Goal: Information Seeking & Learning: Understand process/instructions

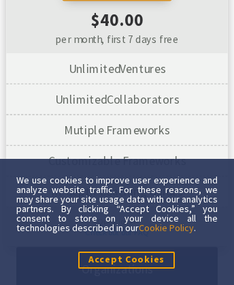
scroll to position [16, 0]
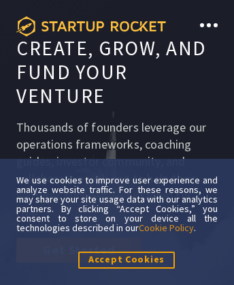
click at [91, 26] on icon at bounding box center [91, 26] width 150 height 20
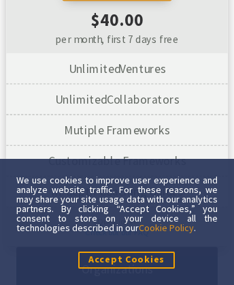
scroll to position [9149, 0]
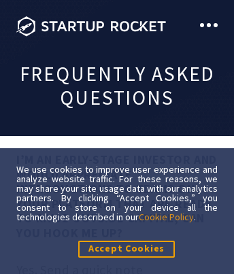
scroll to position [8228, 0]
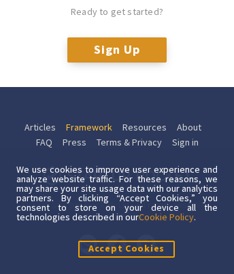
click at [88, 135] on link "Framework" at bounding box center [89, 128] width 46 height 16
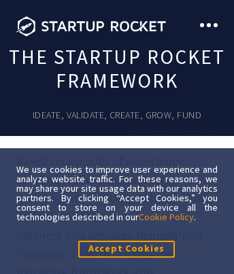
click at [209, 25] on span at bounding box center [209, 25] width 4 height 4
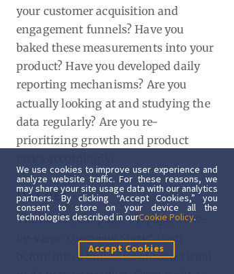
scroll to position [252, 97]
